Goal: Information Seeking & Learning: Learn about a topic

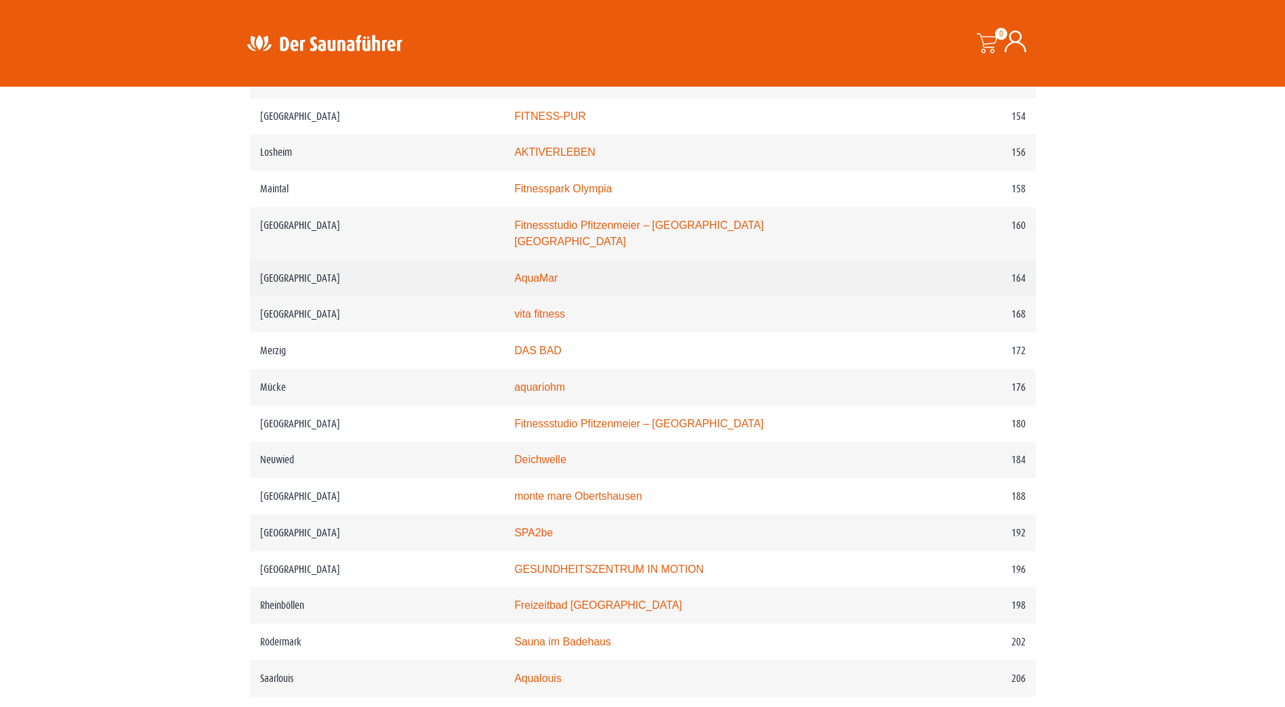
scroll to position [1965, 0]
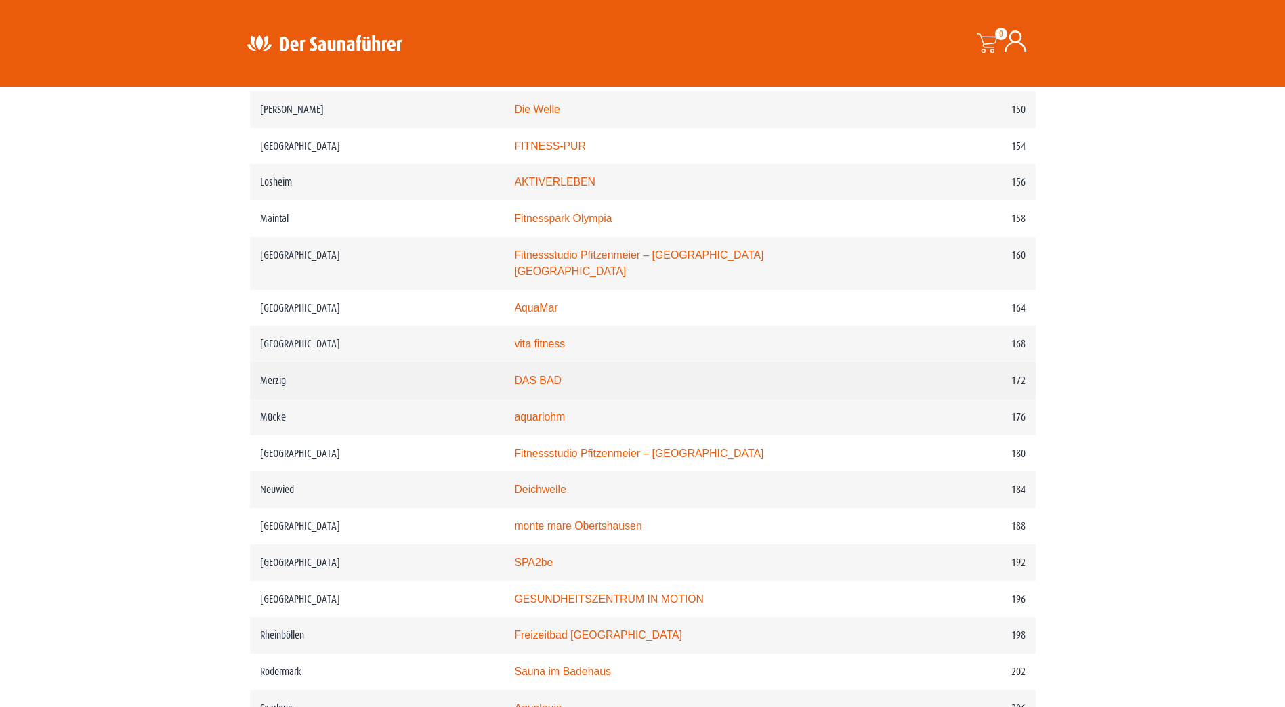
click at [554, 375] on link "DAS BAD" at bounding box center [537, 381] width 47 height 12
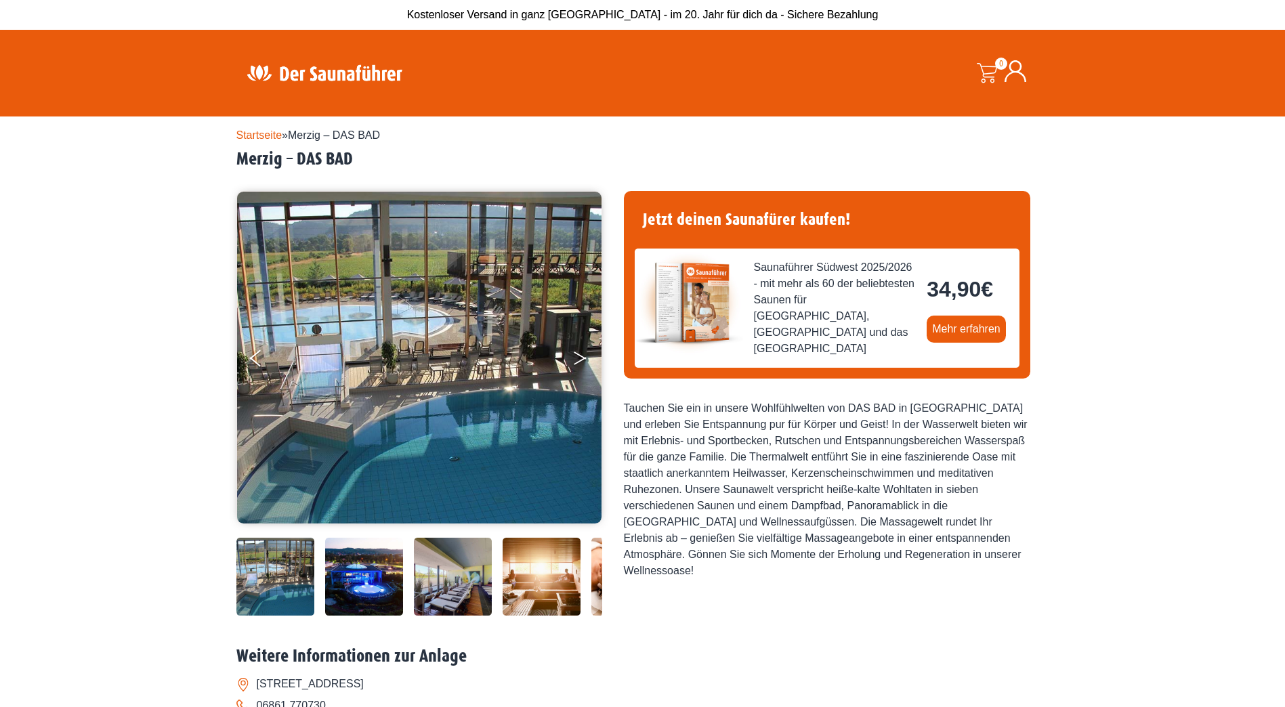
click at [580, 354] on button "Next" at bounding box center [590, 361] width 34 height 34
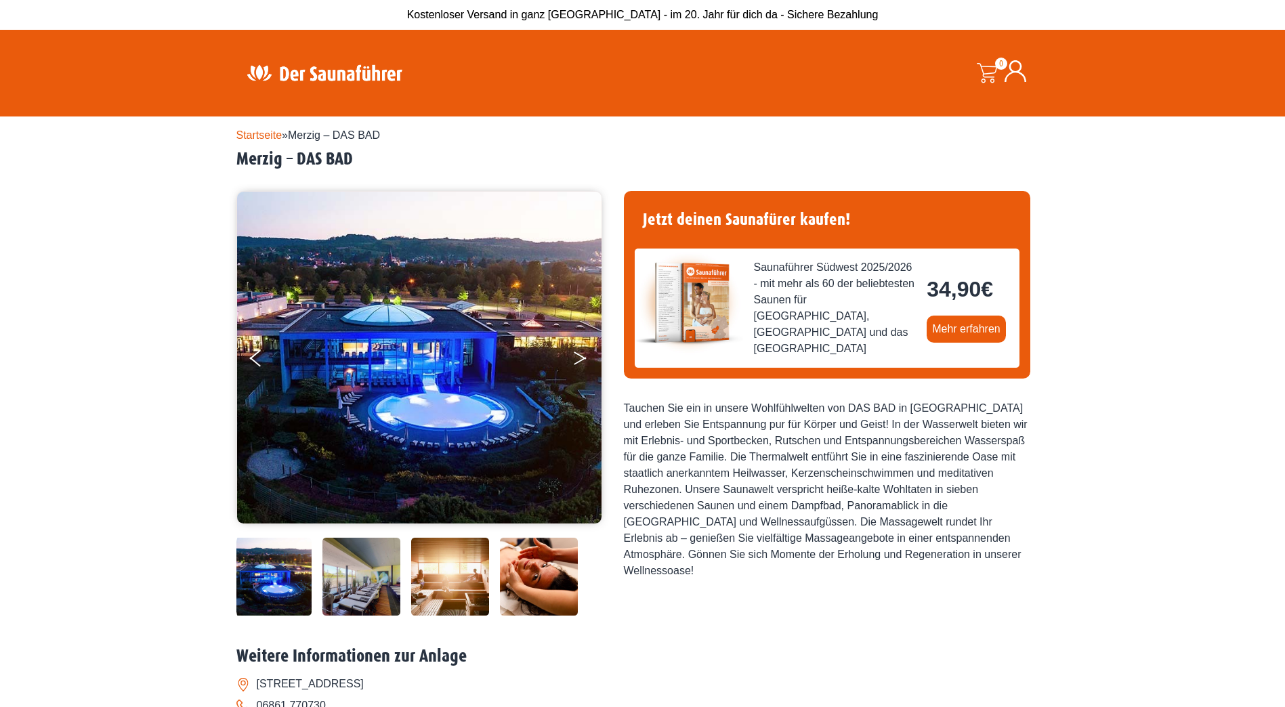
click at [580, 354] on button "Next" at bounding box center [590, 361] width 34 height 34
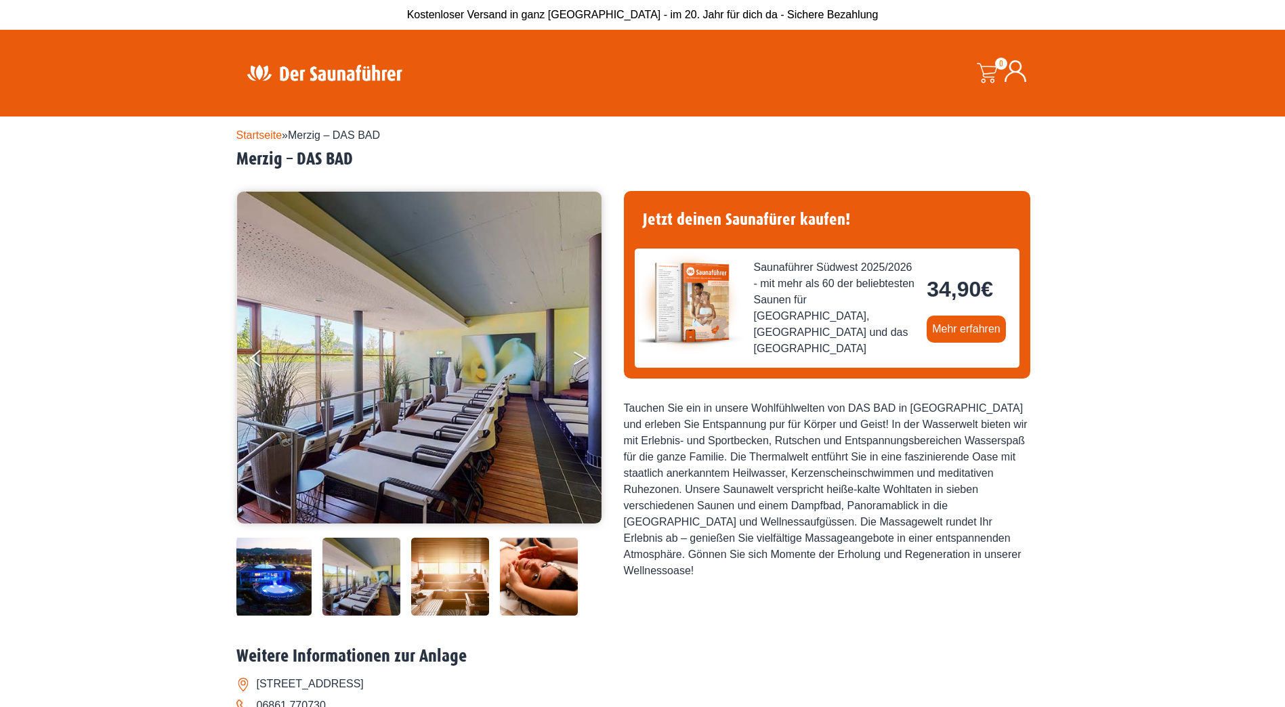
click at [580, 354] on button "Next" at bounding box center [590, 361] width 34 height 34
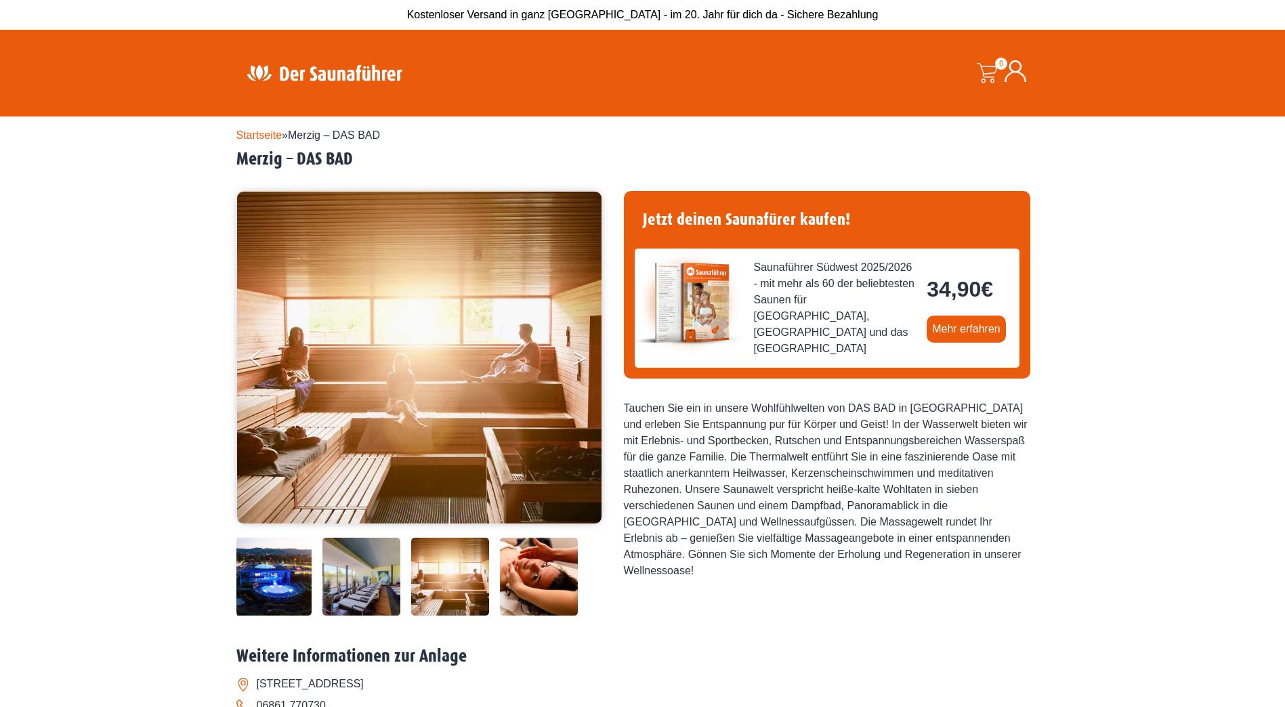
click at [580, 354] on button "Next" at bounding box center [590, 361] width 34 height 34
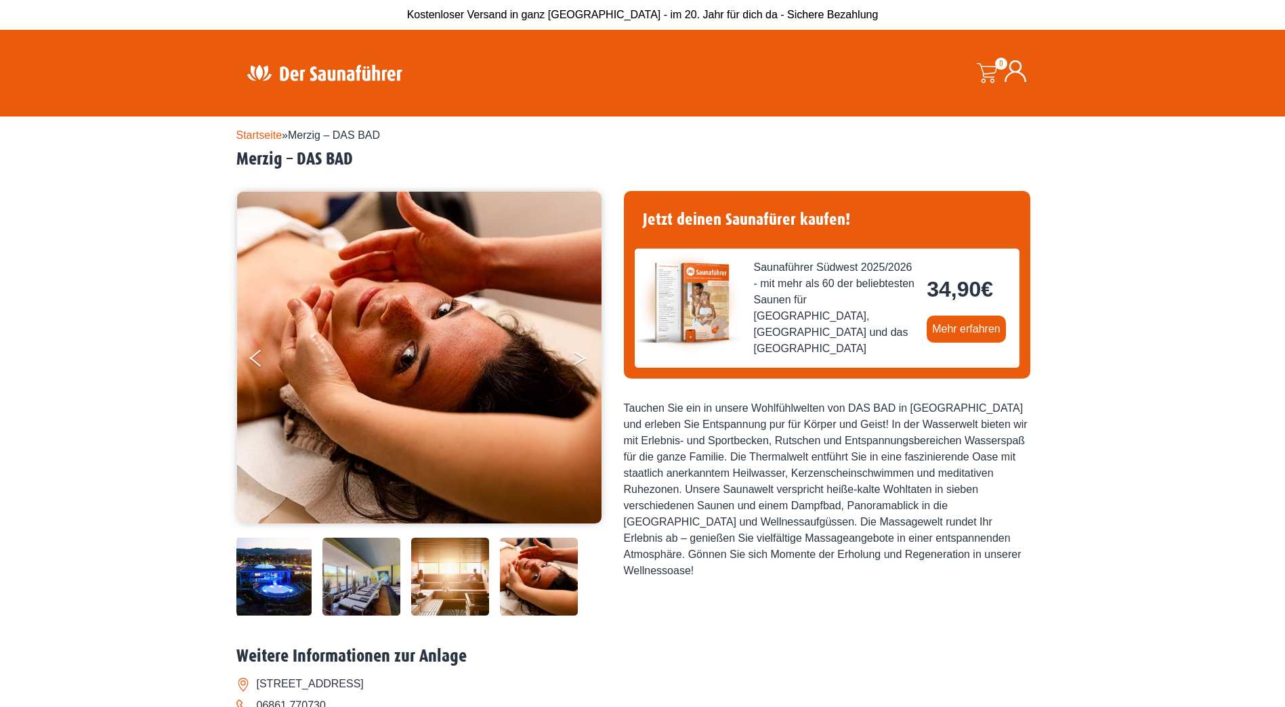
click at [580, 354] on button "Next" at bounding box center [590, 361] width 34 height 34
click at [579, 361] on icon "Next" at bounding box center [580, 361] width 12 height 8
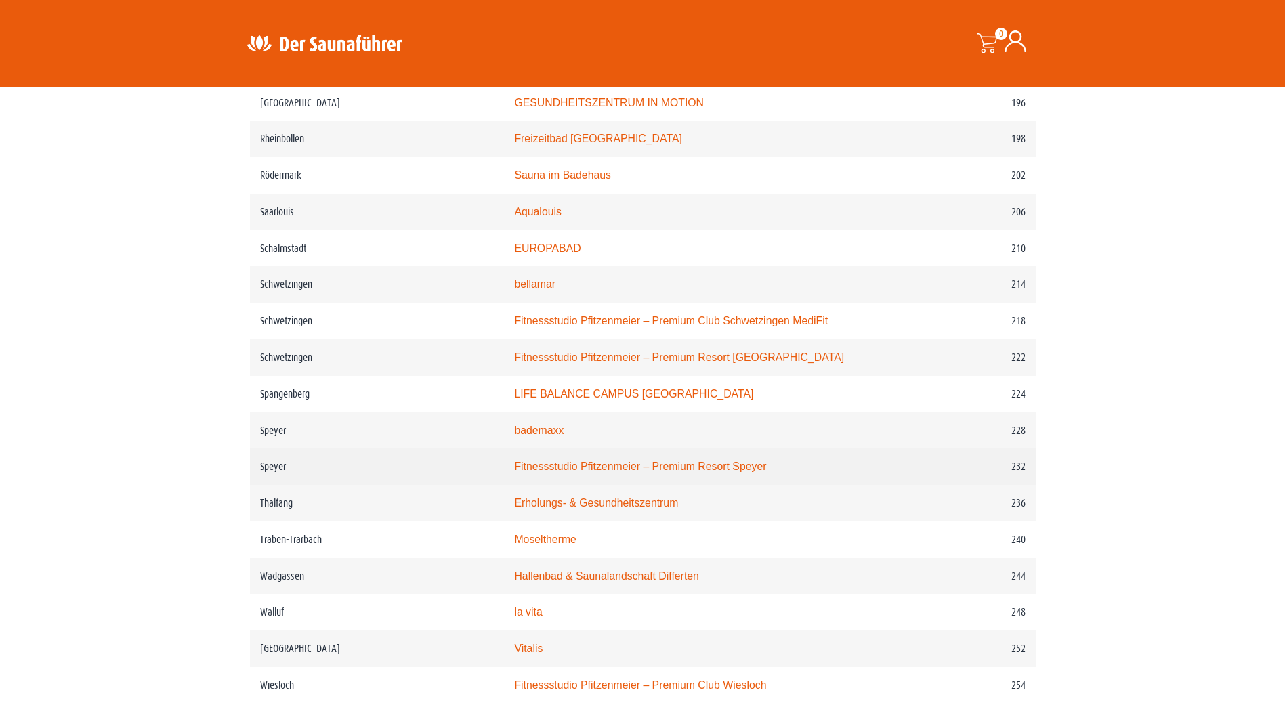
scroll to position [2439, 0]
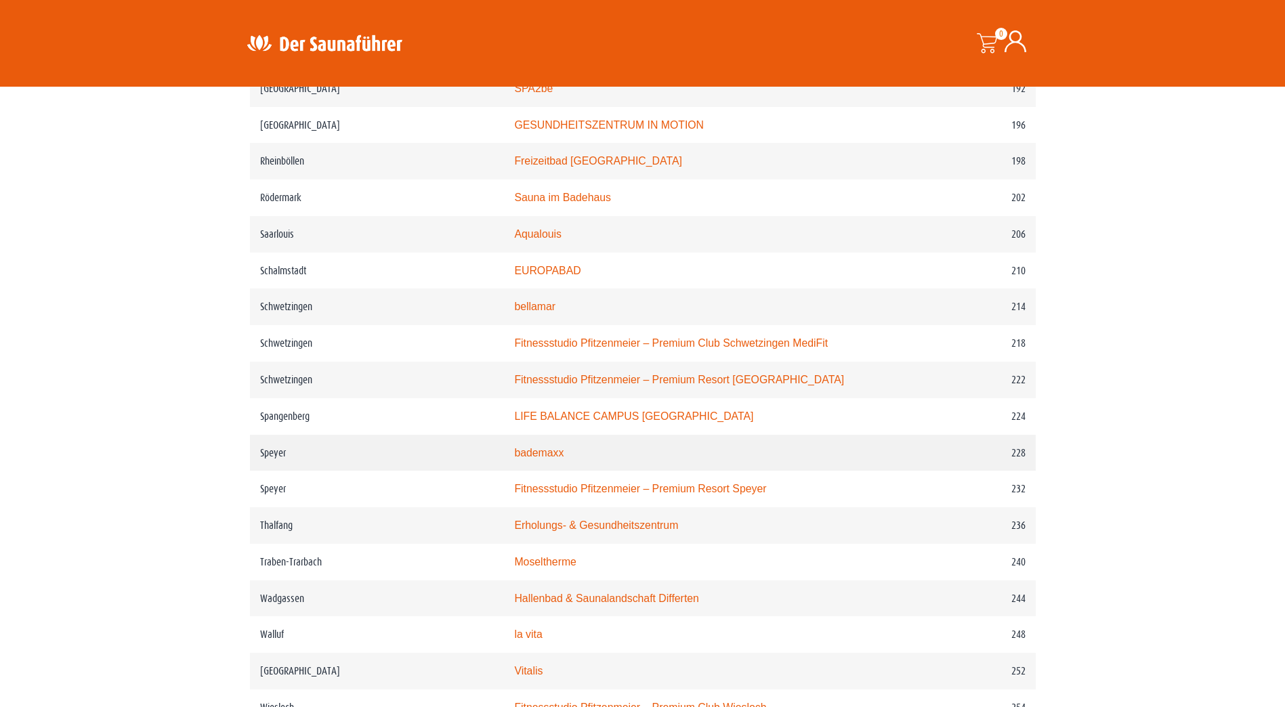
click at [540, 458] on link "bademaxx" at bounding box center [538, 453] width 49 height 12
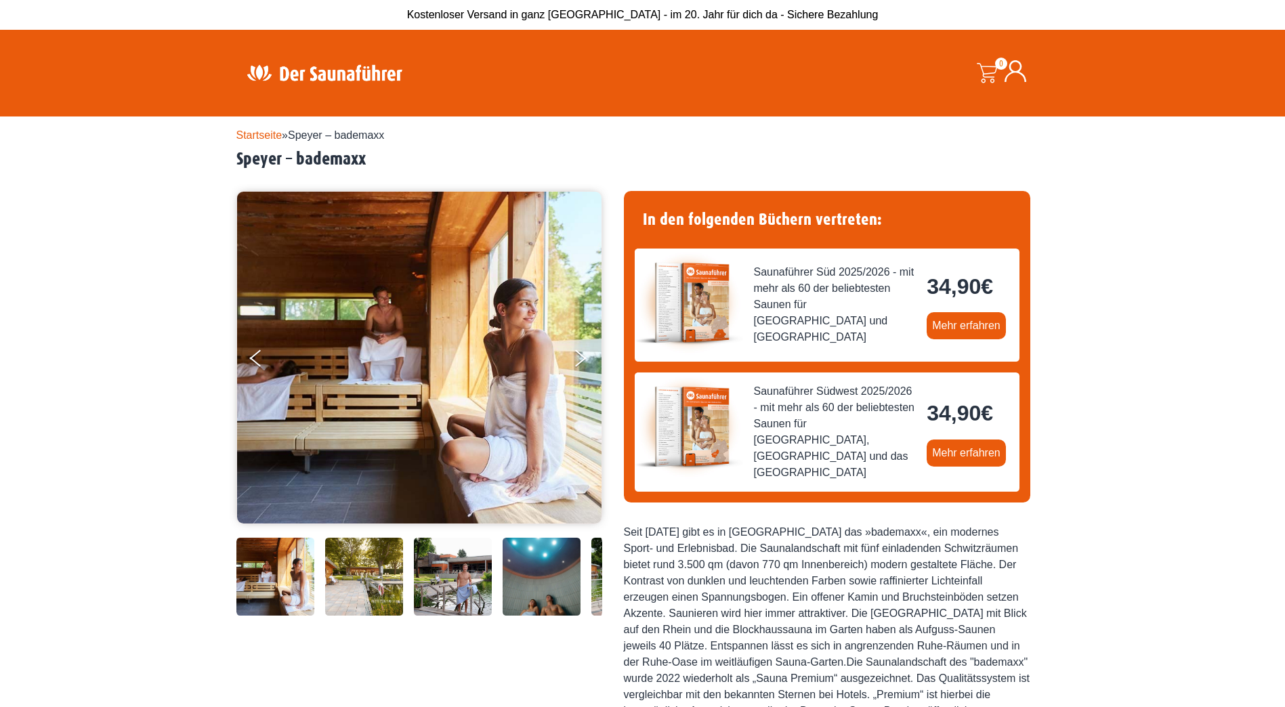
click at [347, 575] on img at bounding box center [364, 577] width 78 height 78
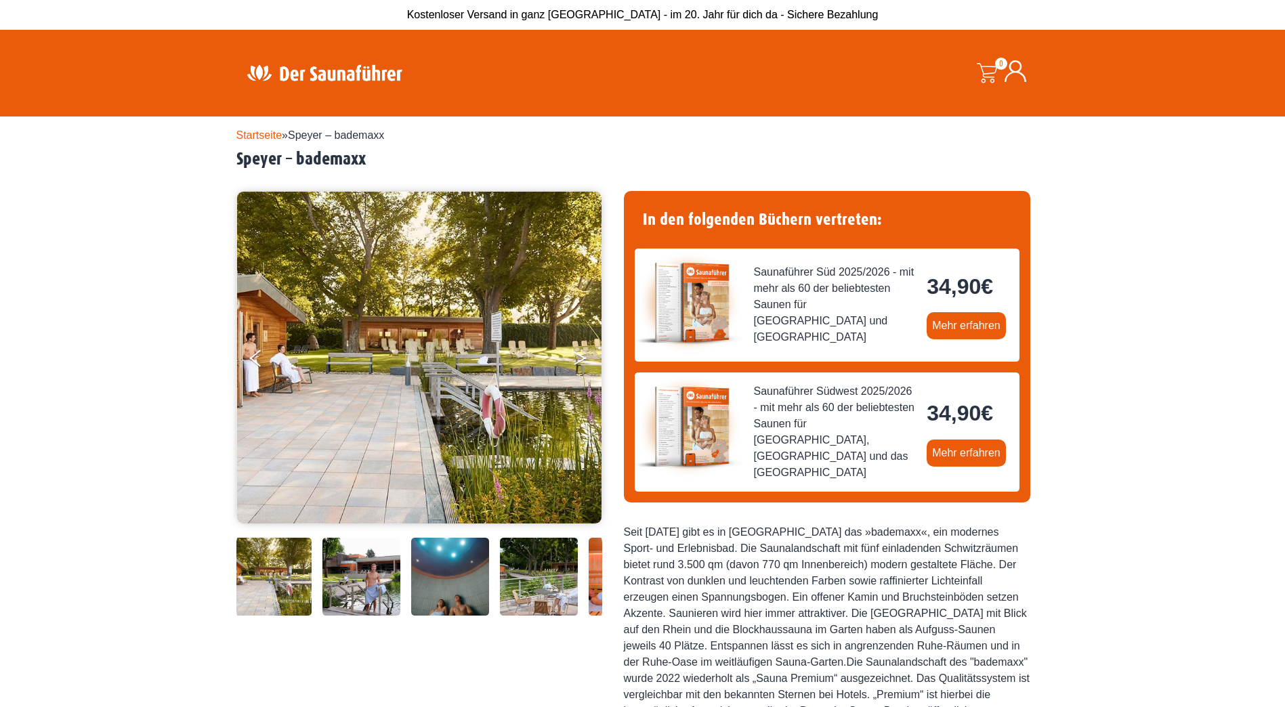
click at [595, 355] on button "Next" at bounding box center [590, 361] width 34 height 34
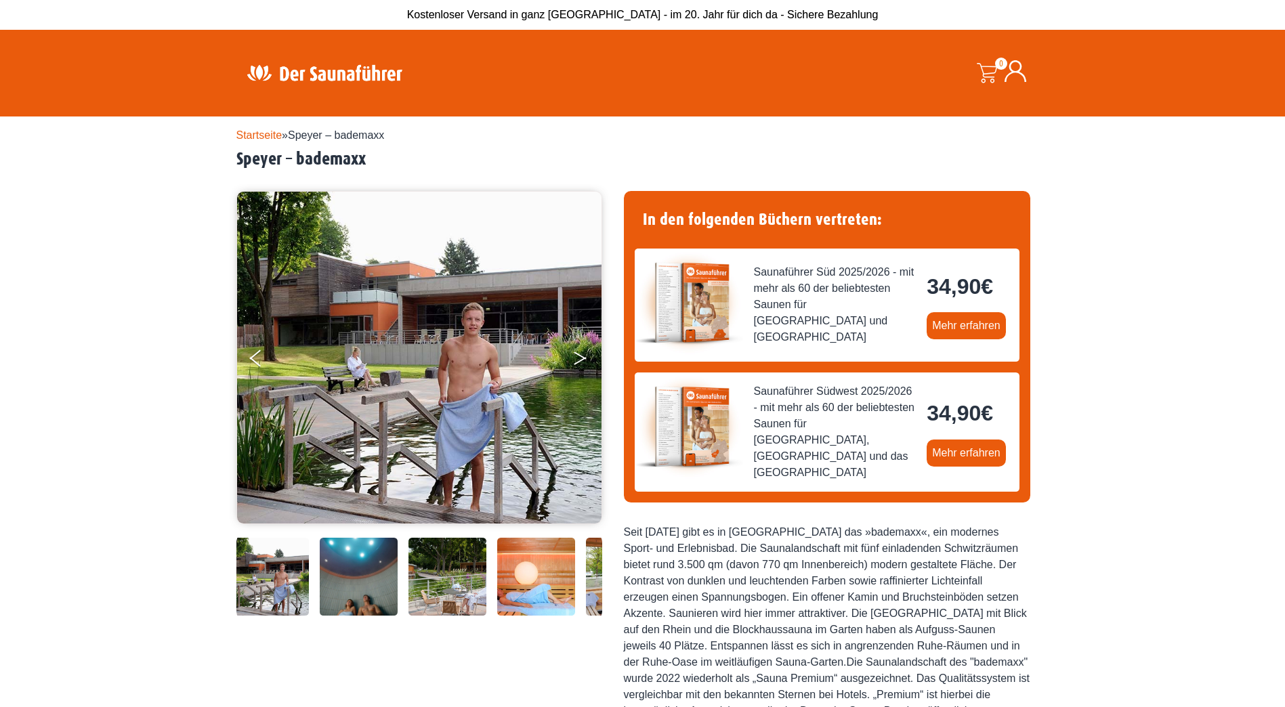
click at [595, 354] on button "Next" at bounding box center [590, 361] width 34 height 34
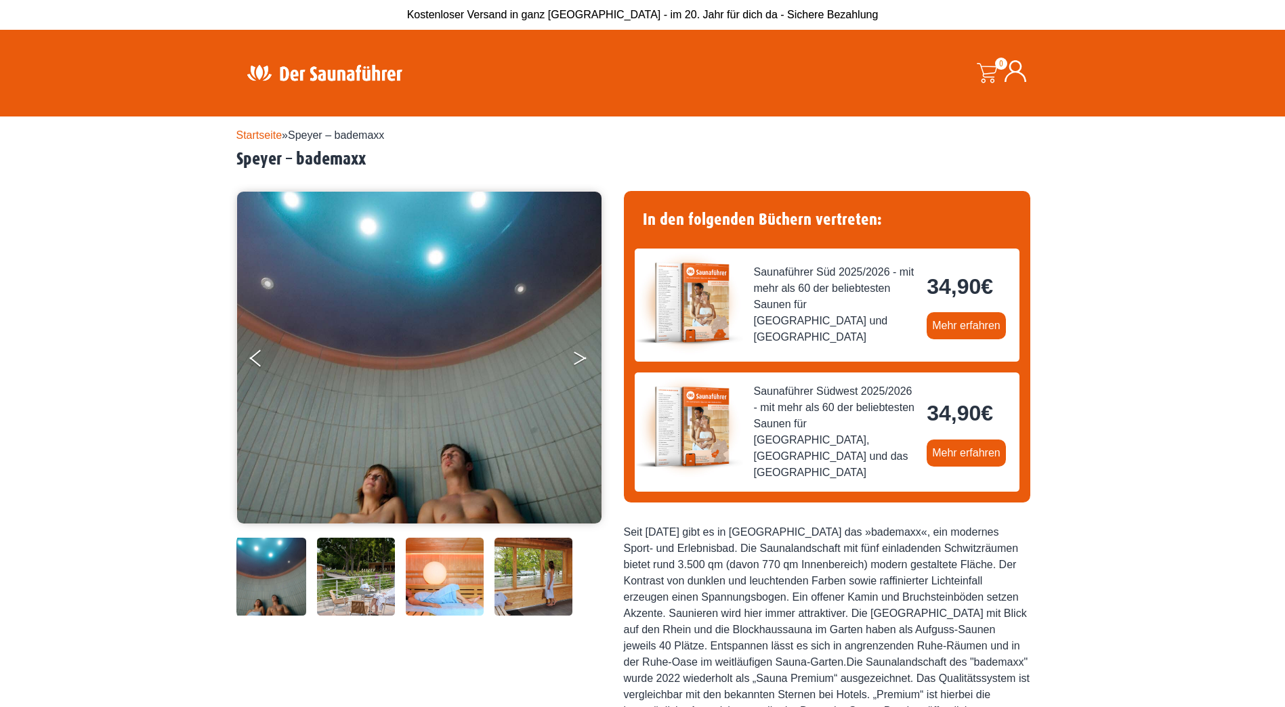
click at [595, 354] on button "Next" at bounding box center [590, 361] width 34 height 34
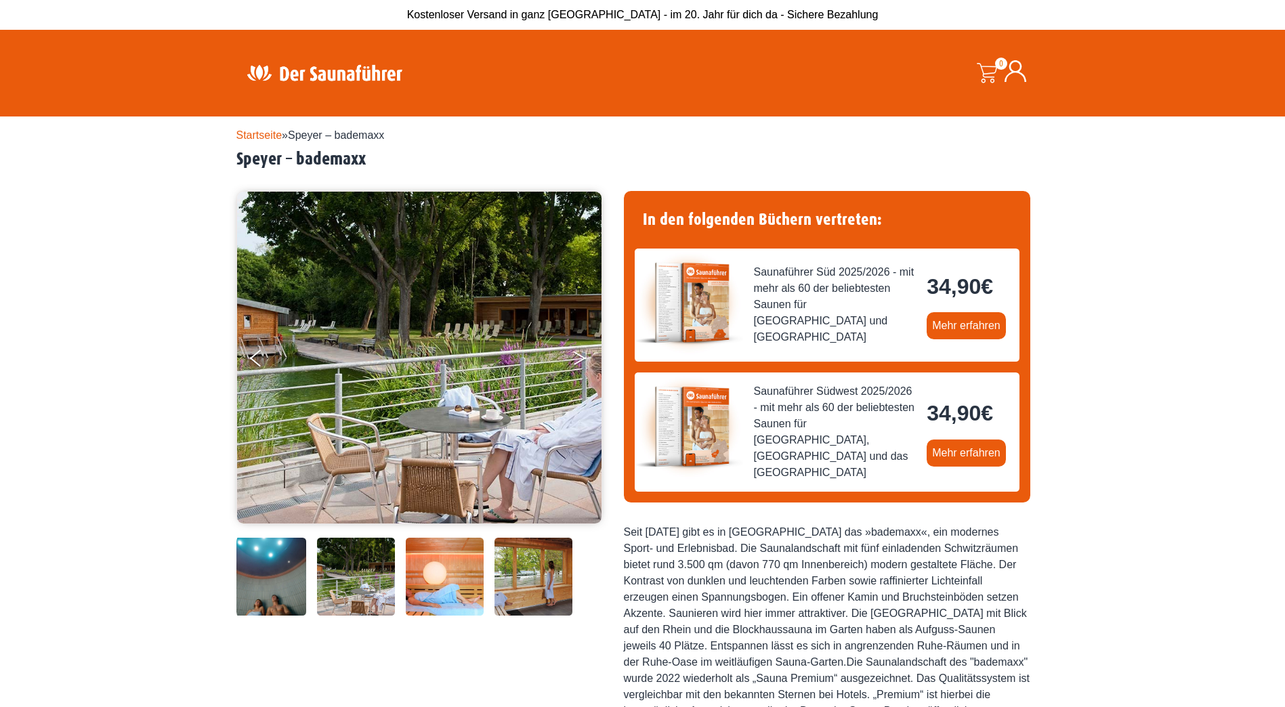
click at [595, 354] on button "Next" at bounding box center [590, 361] width 34 height 34
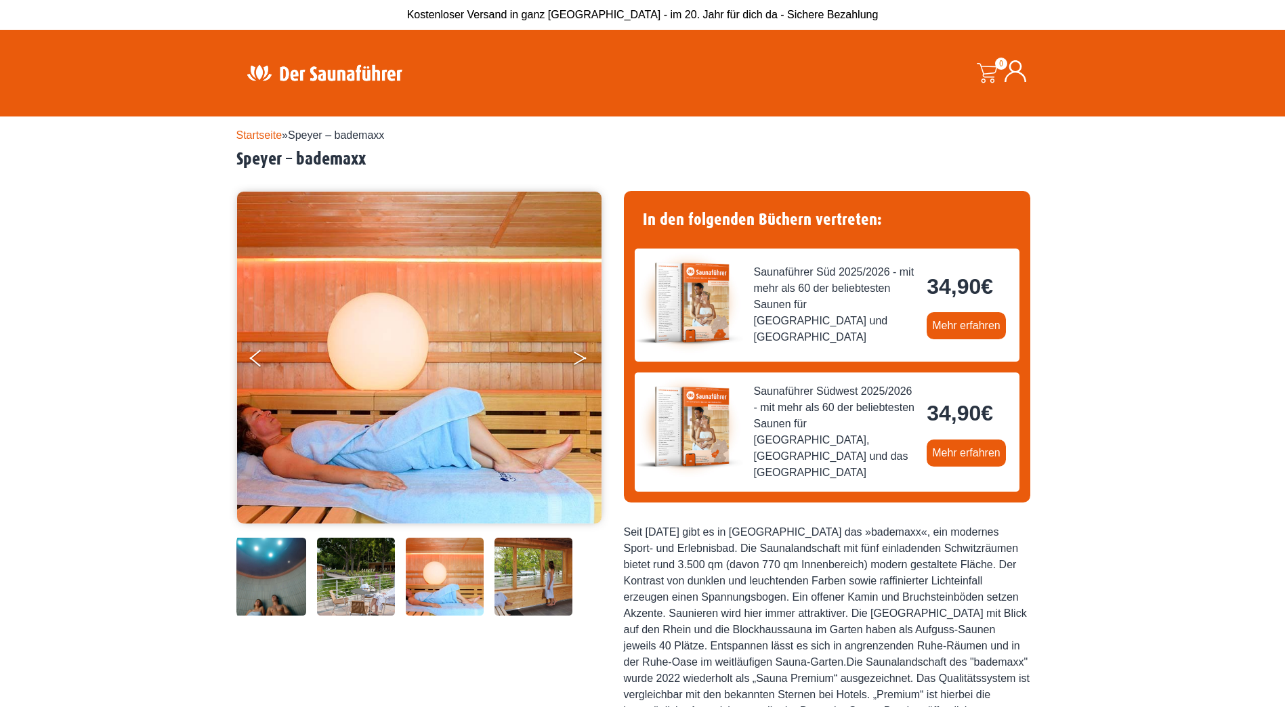
click at [595, 354] on button "Next" at bounding box center [590, 361] width 34 height 34
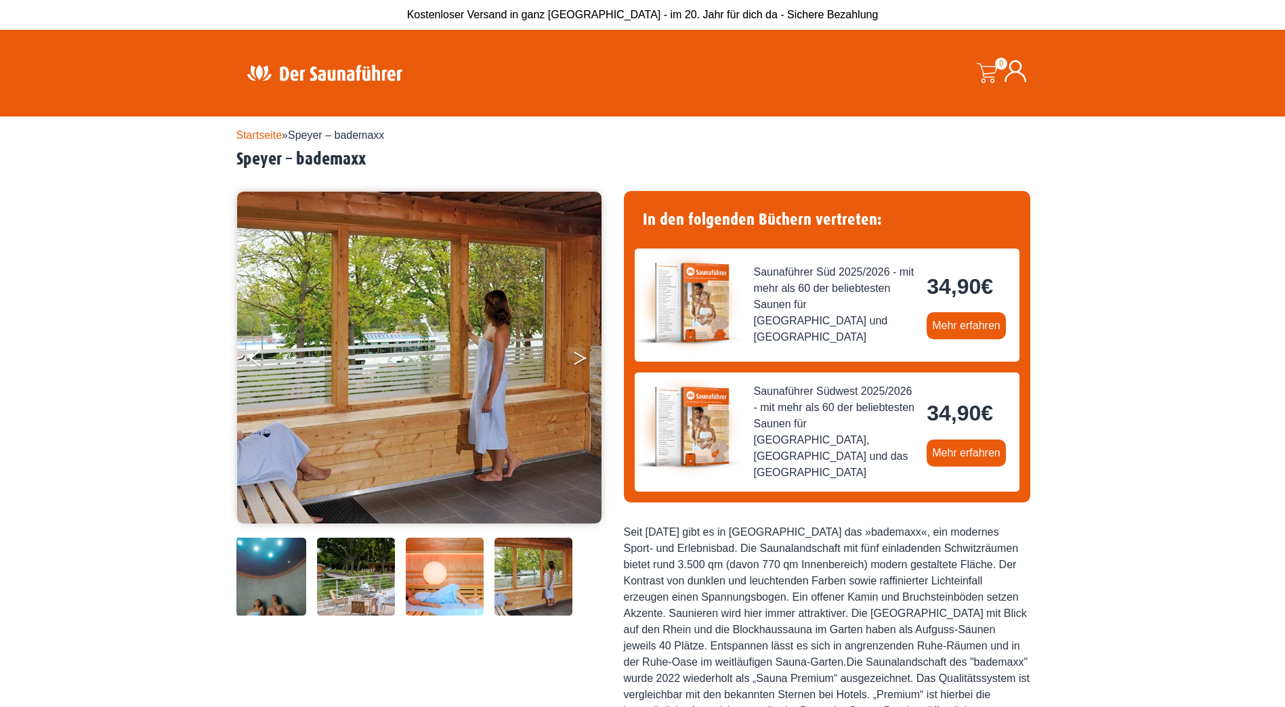
click at [595, 354] on button "Next" at bounding box center [590, 361] width 34 height 34
click at [583, 356] on button "Next" at bounding box center [590, 361] width 34 height 34
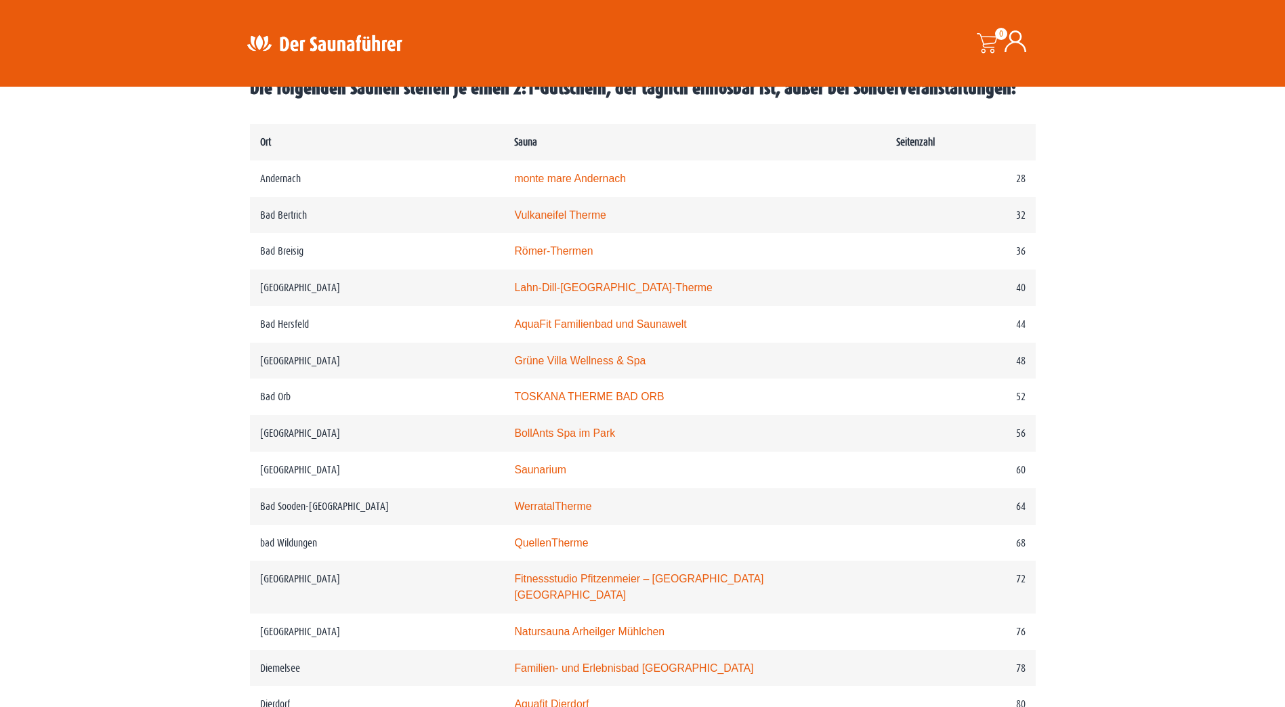
scroll to position [610, 0]
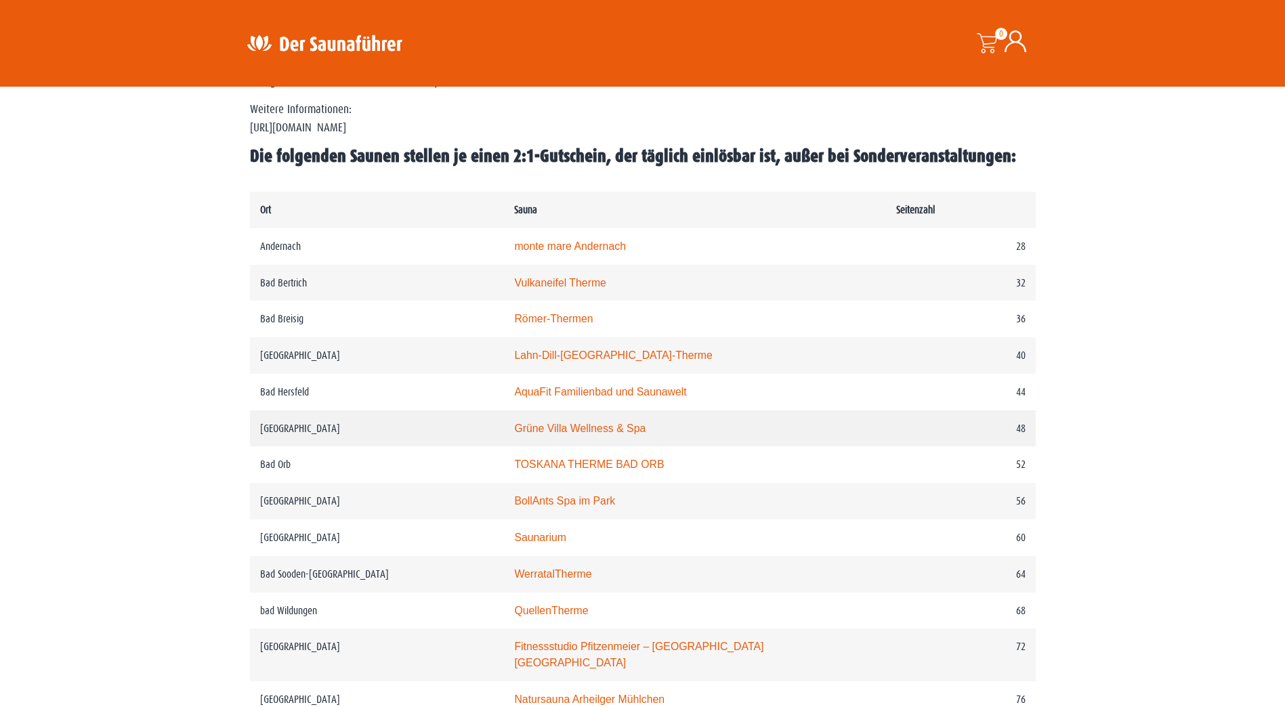
click at [596, 430] on link "Grüne Villa Wellness & Spa" at bounding box center [579, 429] width 131 height 12
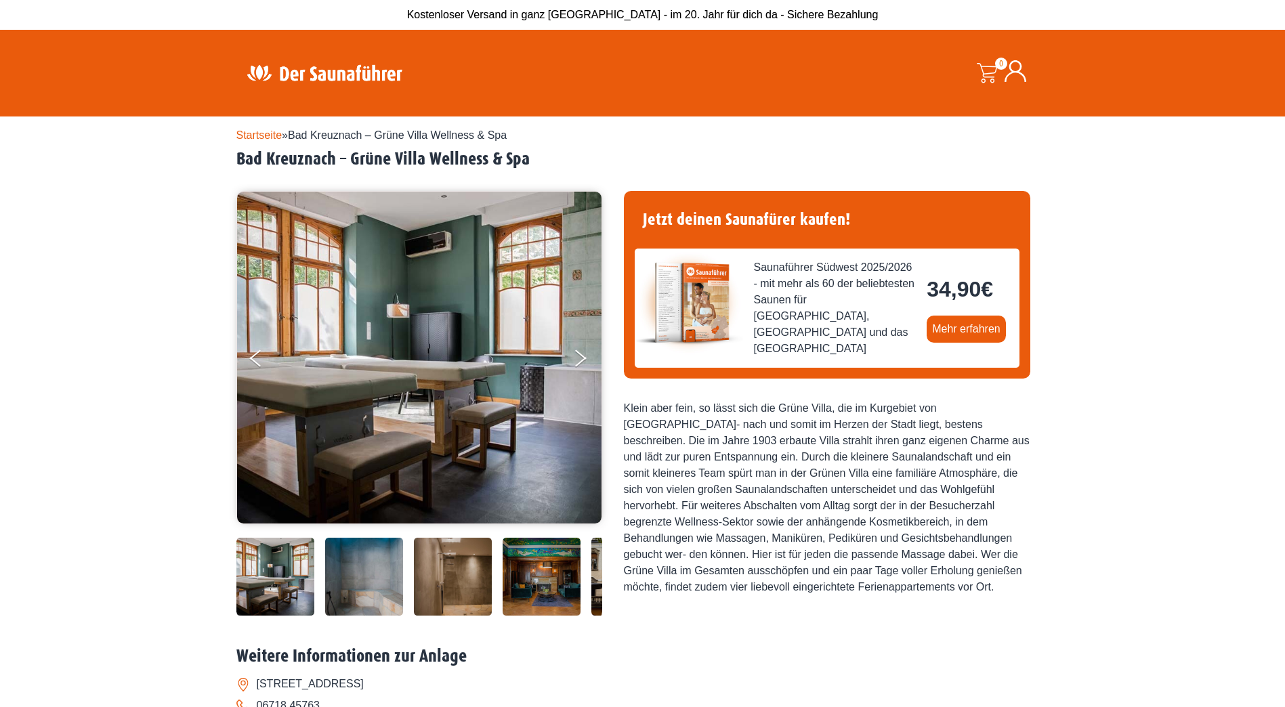
click at [371, 567] on img at bounding box center [364, 577] width 78 height 78
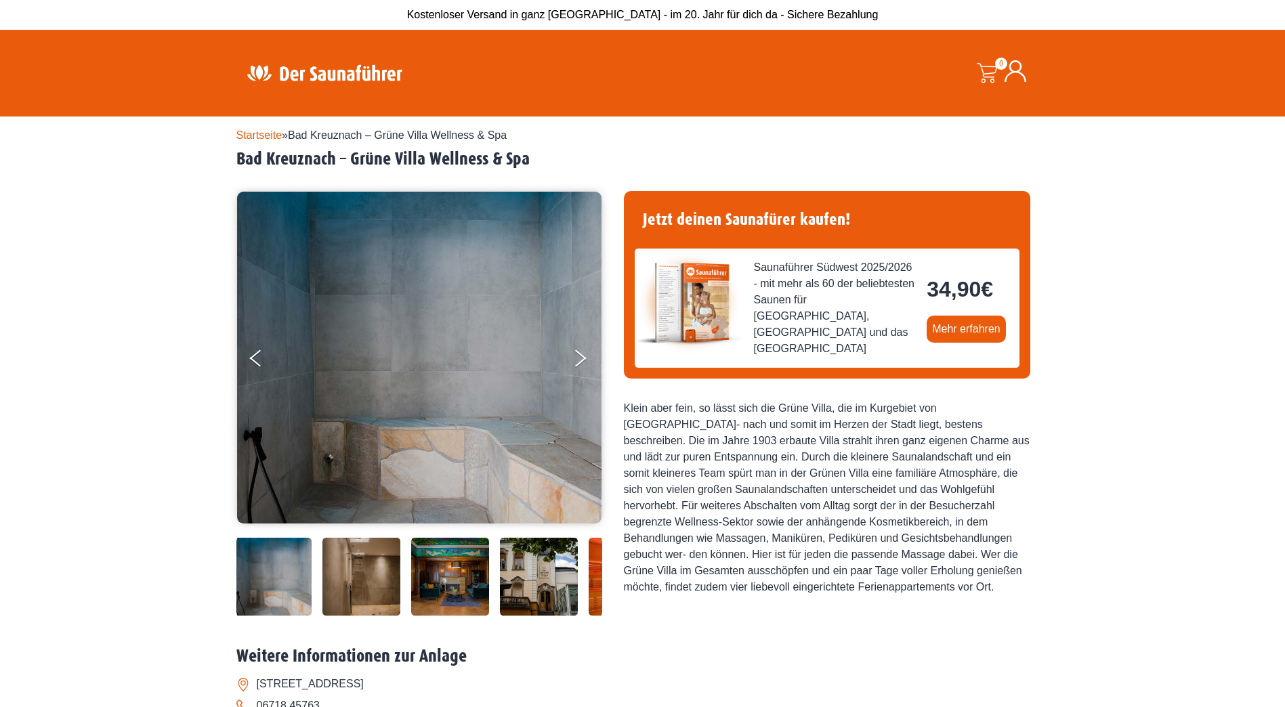
click at [434, 572] on img at bounding box center [450, 577] width 78 height 78
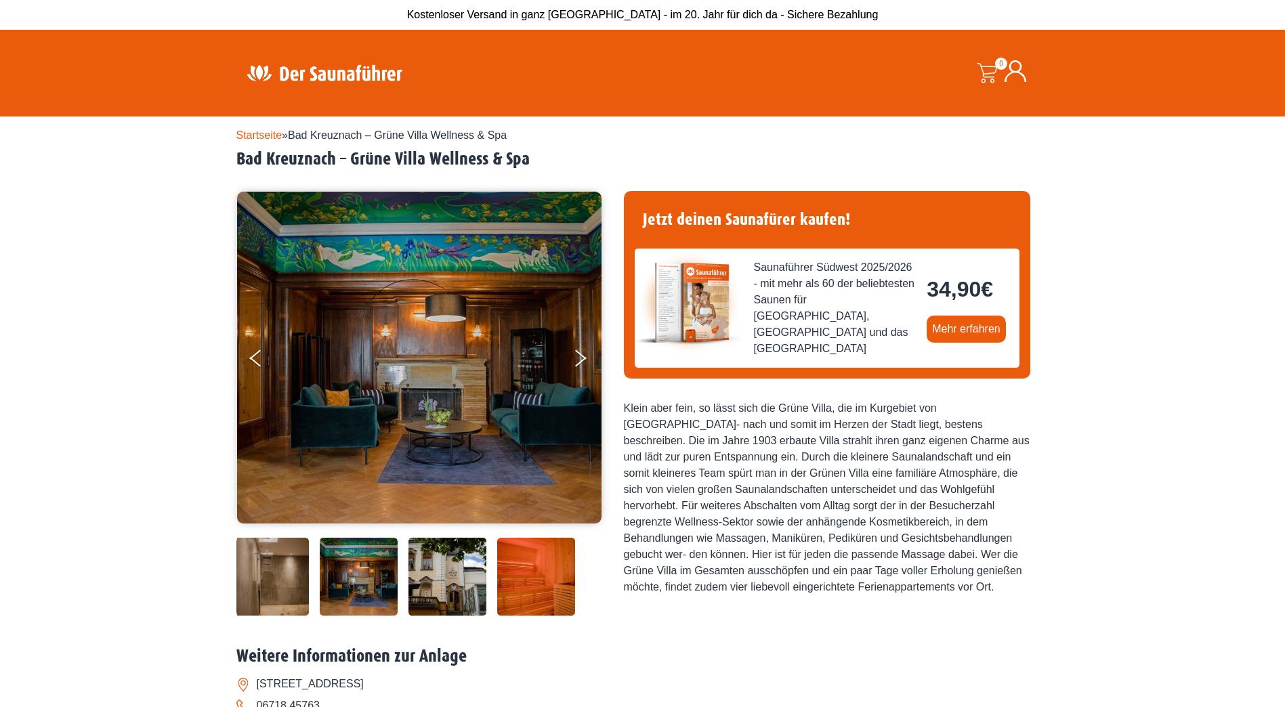
click at [473, 572] on img at bounding box center [448, 577] width 78 height 78
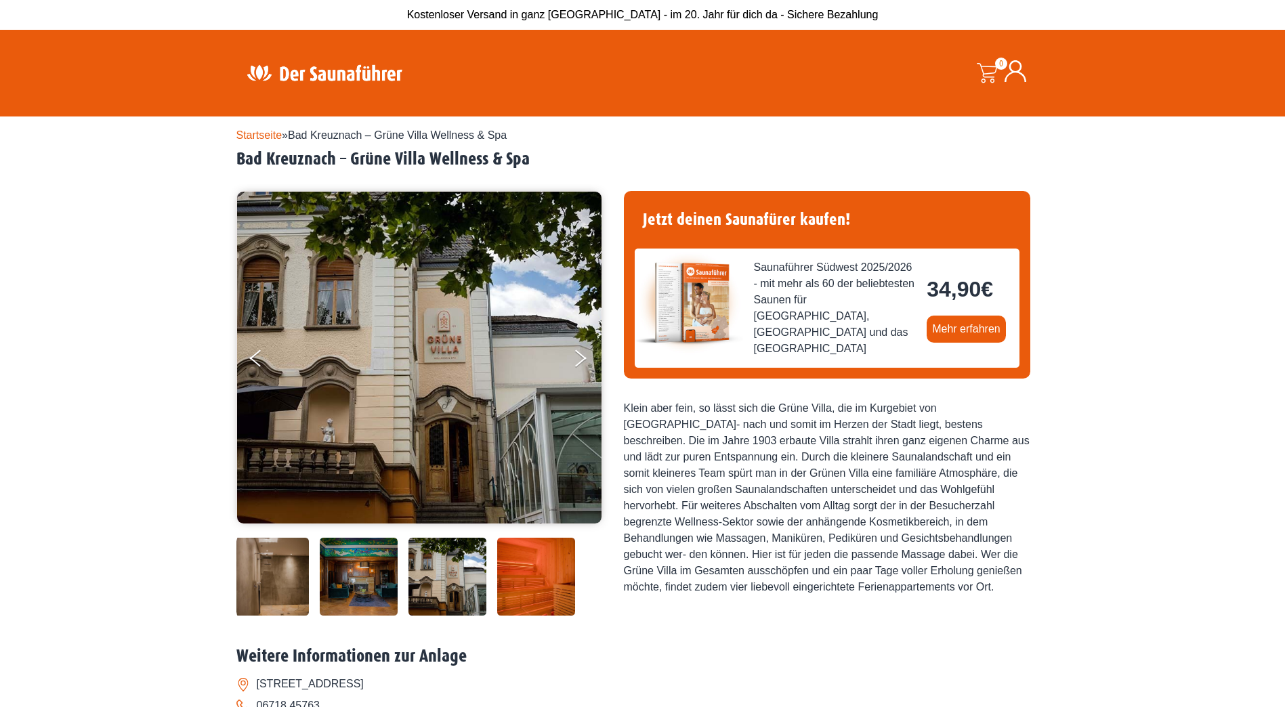
click at [517, 573] on img at bounding box center [536, 577] width 78 height 78
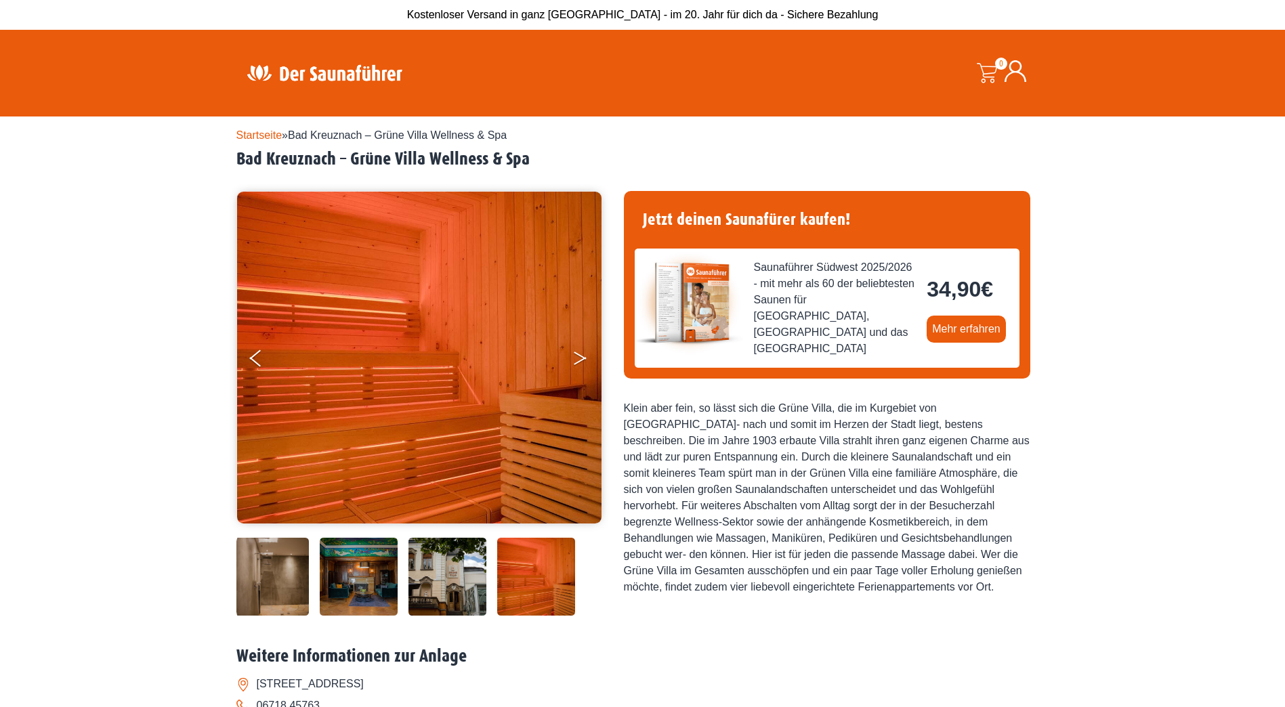
drag, startPoint x: 573, startPoint y: 347, endPoint x: 575, endPoint y: 354, distance: 7.3
click at [575, 354] on button "Next" at bounding box center [590, 361] width 34 height 34
click at [583, 363] on button "Next" at bounding box center [590, 361] width 34 height 34
